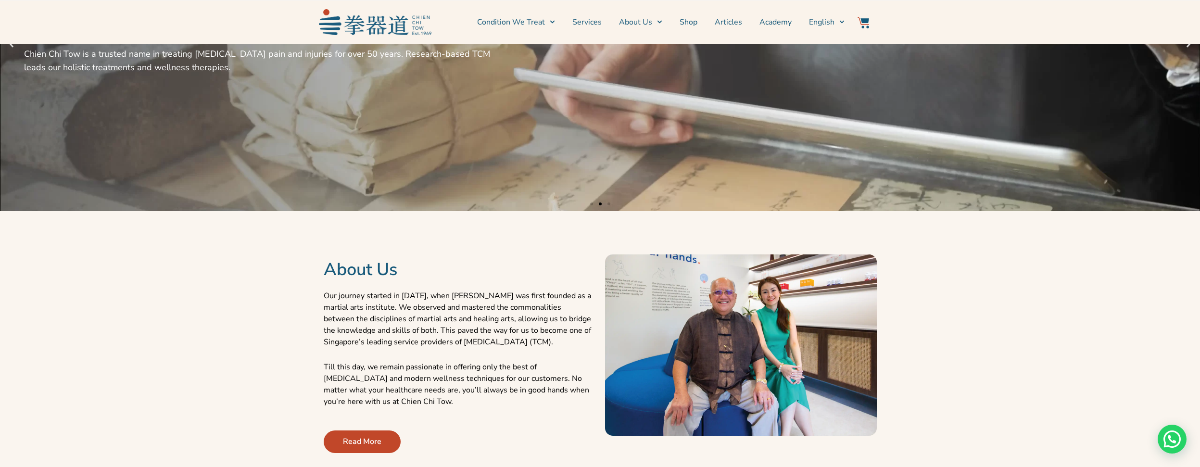
scroll to position [262, 0]
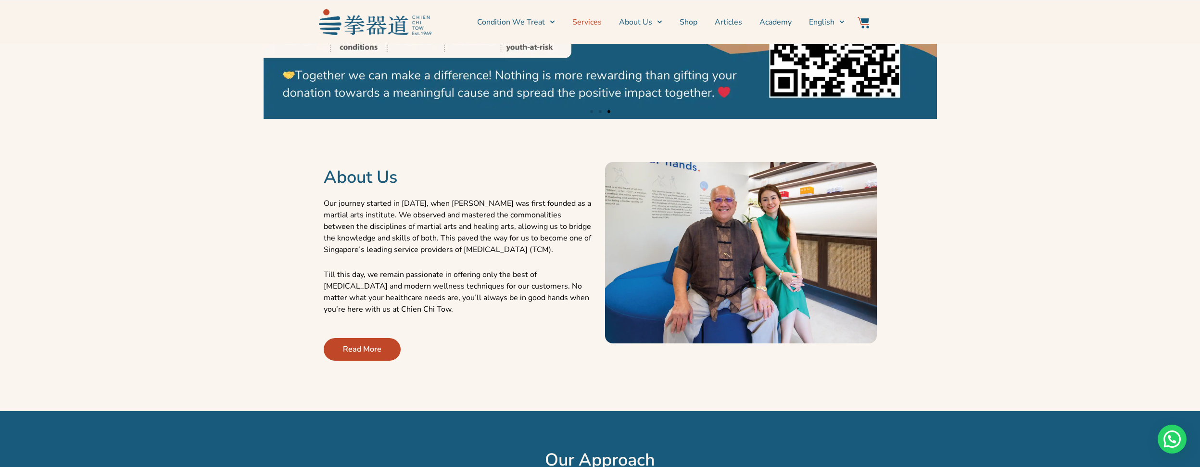
click at [594, 23] on link "Services" at bounding box center [586, 22] width 29 height 24
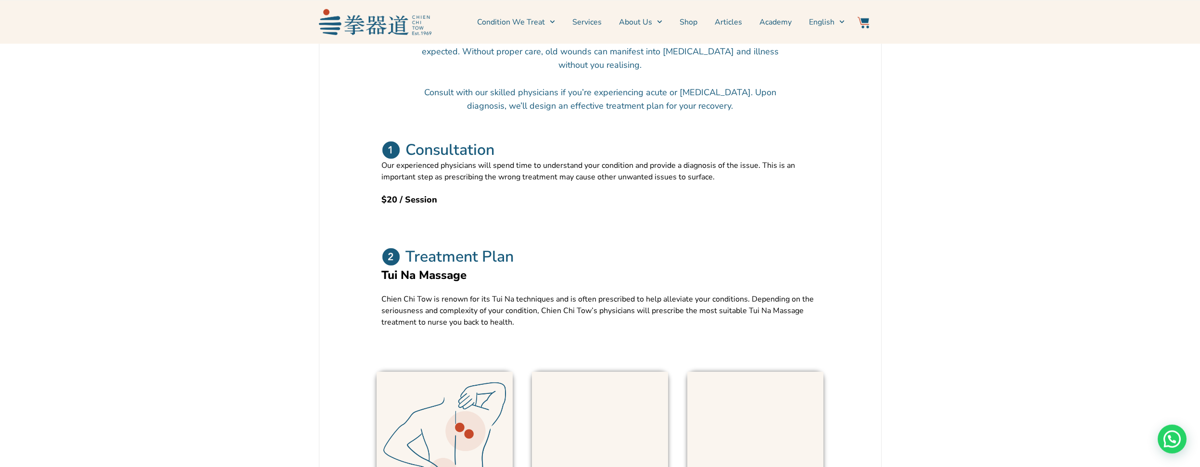
scroll to position [431, 0]
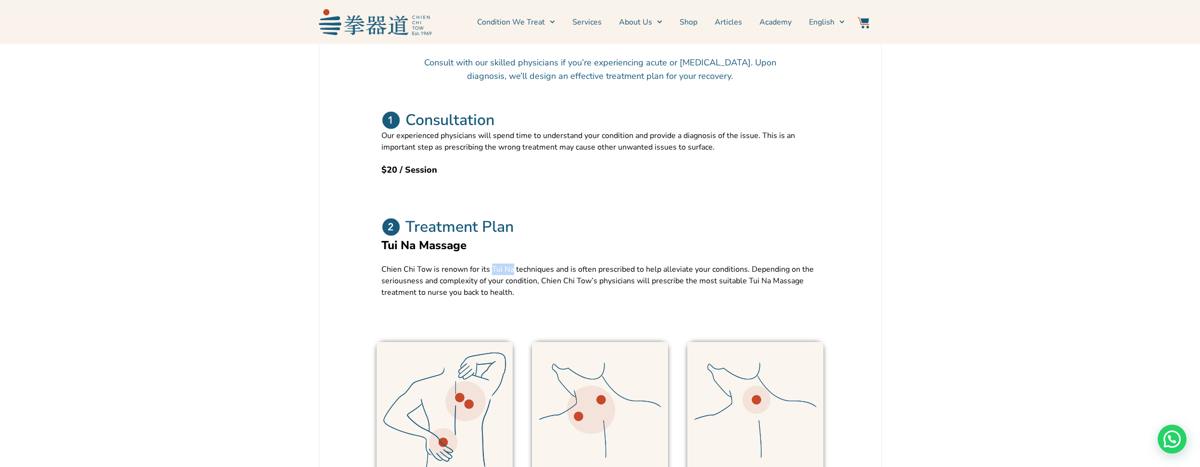
drag, startPoint x: 512, startPoint y: 289, endPoint x: 491, endPoint y: 285, distance: 21.9
click at [491, 285] on p "Chien Chi Tow is renown for its Tui Na techniques and is often prescribed to he…" at bounding box center [600, 281] width 438 height 35
copy p "Tui Na"
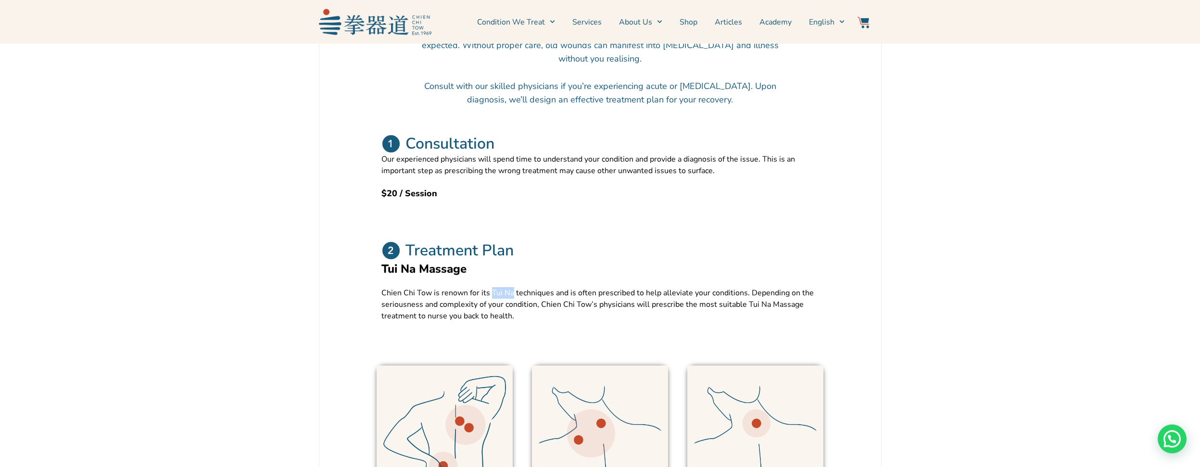
scroll to position [400, 0]
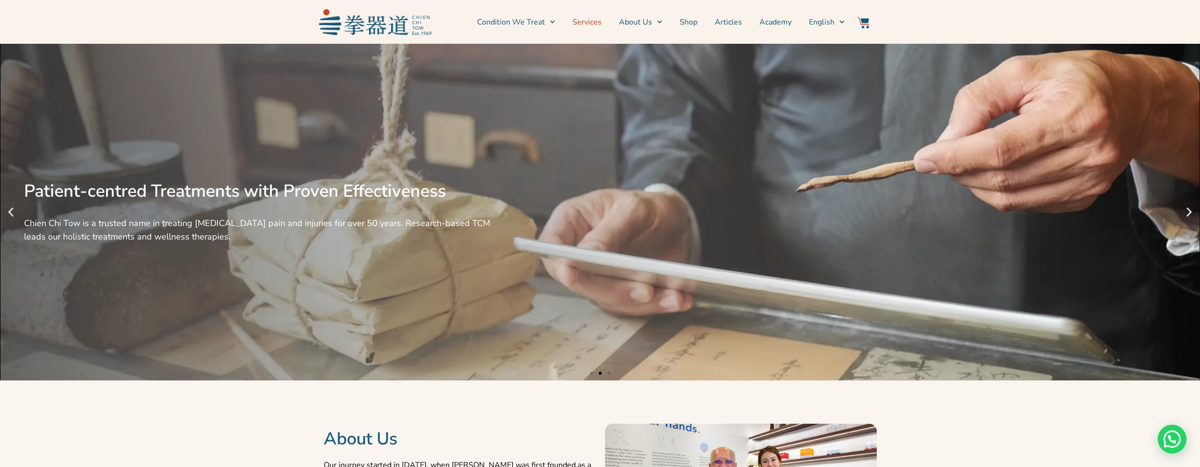
click at [595, 20] on link "Services" at bounding box center [586, 22] width 29 height 24
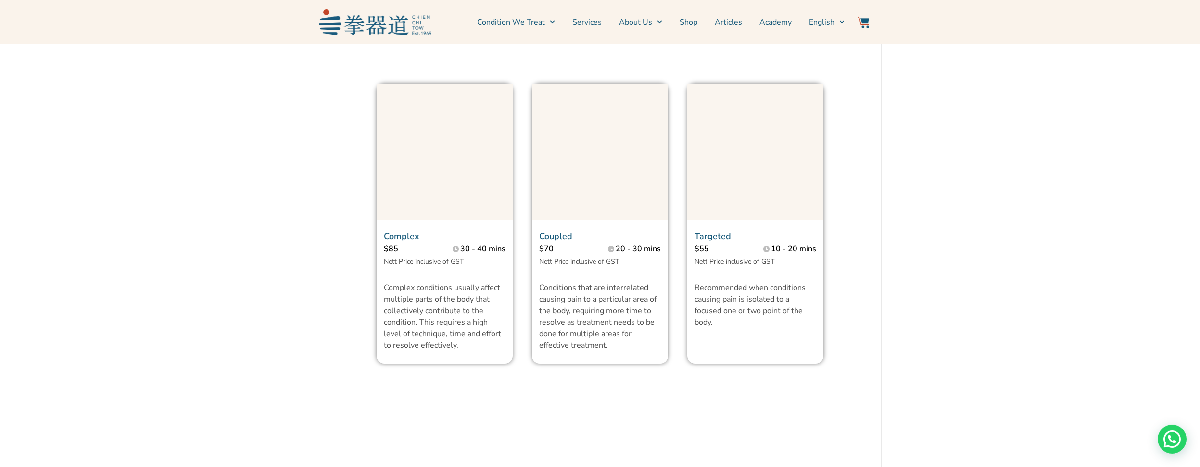
scroll to position [693, 0]
